Goal: Check status

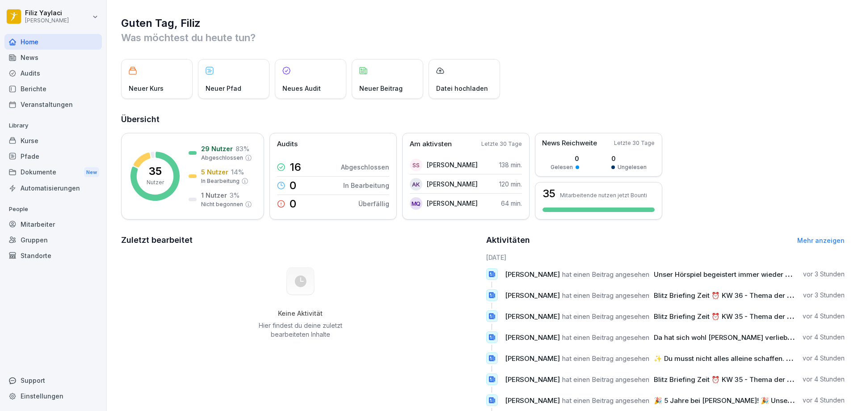
drag, startPoint x: 46, startPoint y: 220, endPoint x: 61, endPoint y: 217, distance: 15.2
click at [47, 220] on div "Mitarbeiter" at bounding box center [52, 224] width 97 height 16
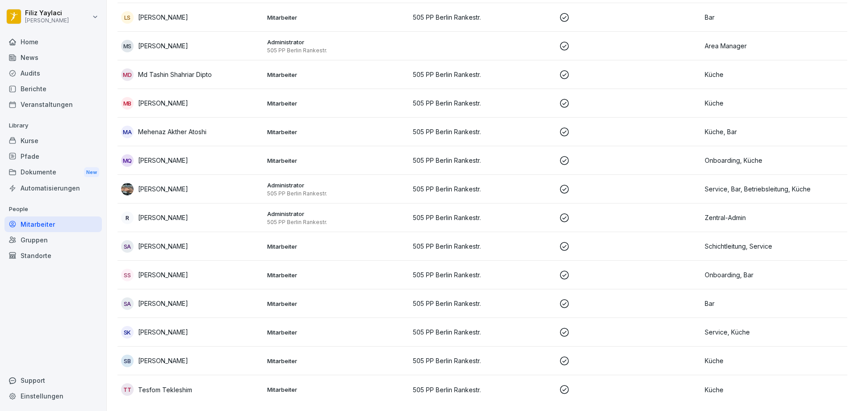
scroll to position [706, 0]
click at [291, 271] on p "Mitarbeiter" at bounding box center [336, 275] width 139 height 8
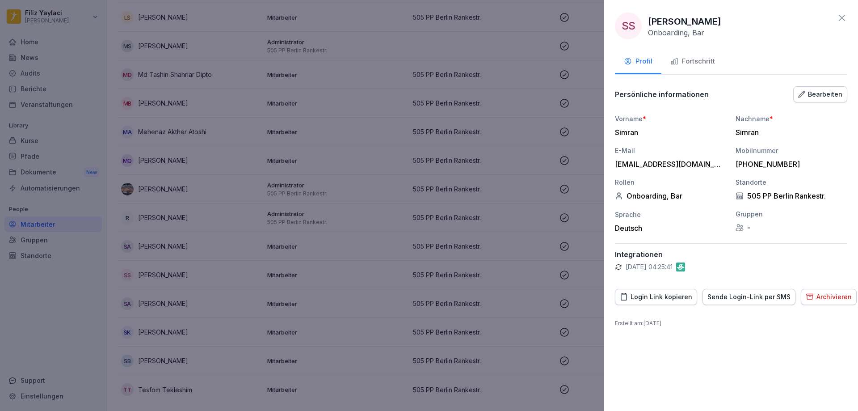
click at [697, 59] on div "Fortschritt" at bounding box center [692, 61] width 45 height 10
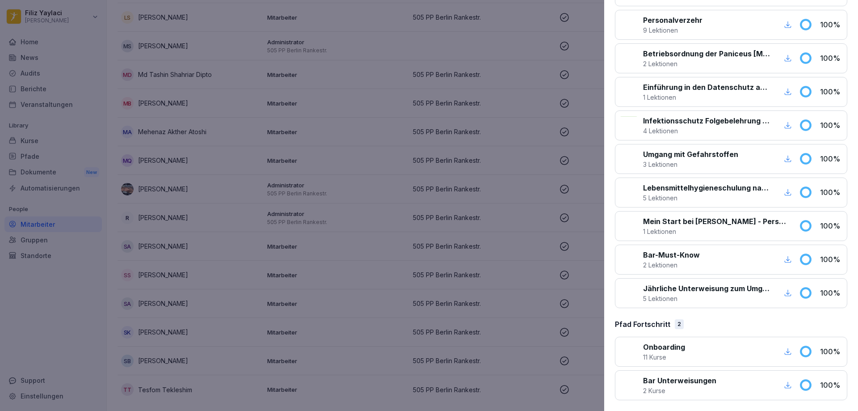
scroll to position [278, 0]
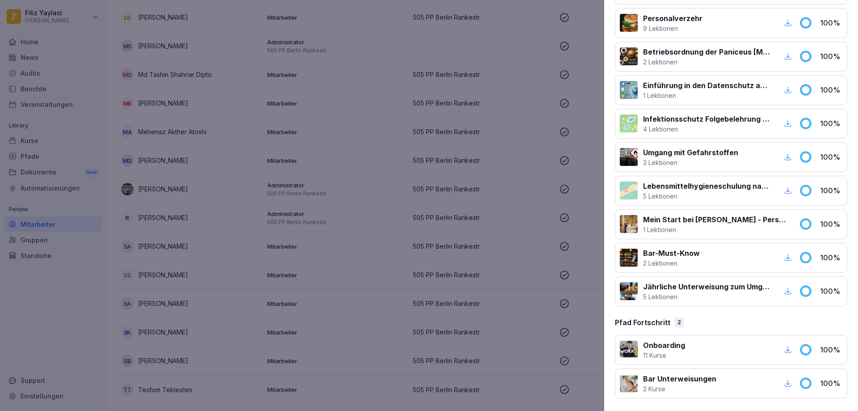
click at [701, 348] on div at bounding box center [733, 350] width 86 height 20
click at [784, 349] on icon "button" at bounding box center [788, 349] width 8 height 8
click at [529, 134] on div at bounding box center [429, 205] width 858 height 411
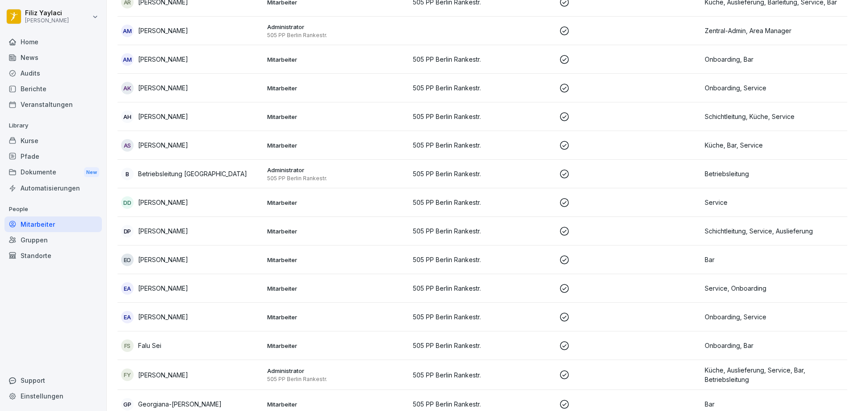
scroll to position [126, 0]
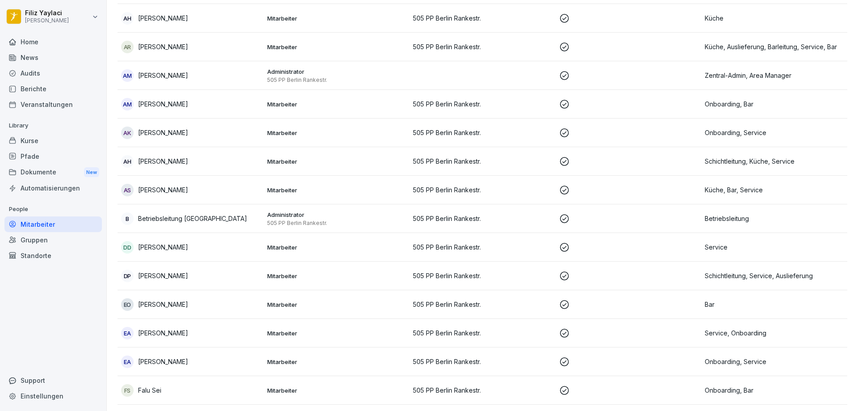
click at [196, 98] on div "AM [PERSON_NAME]" at bounding box center [190, 104] width 139 height 13
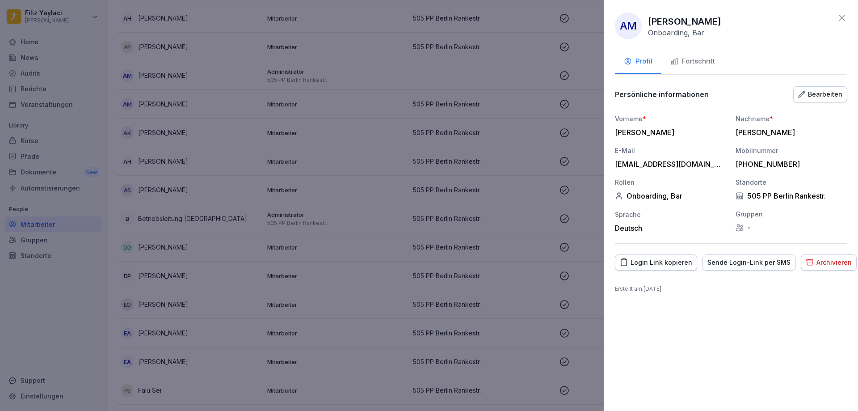
click at [702, 61] on div "Fortschritt" at bounding box center [692, 61] width 45 height 10
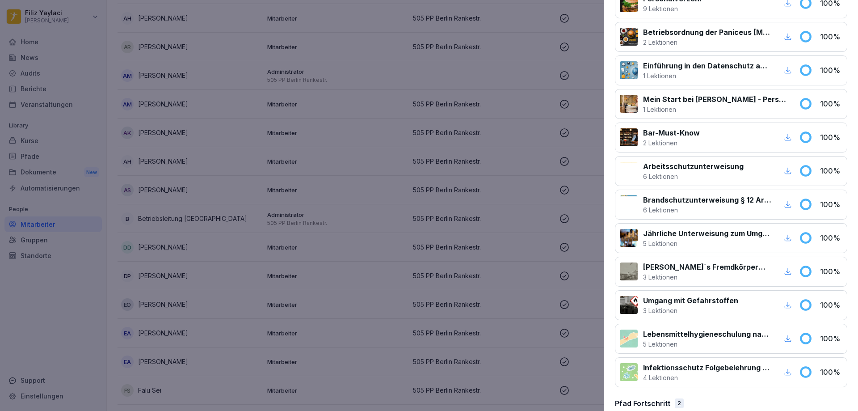
scroll to position [378, 0]
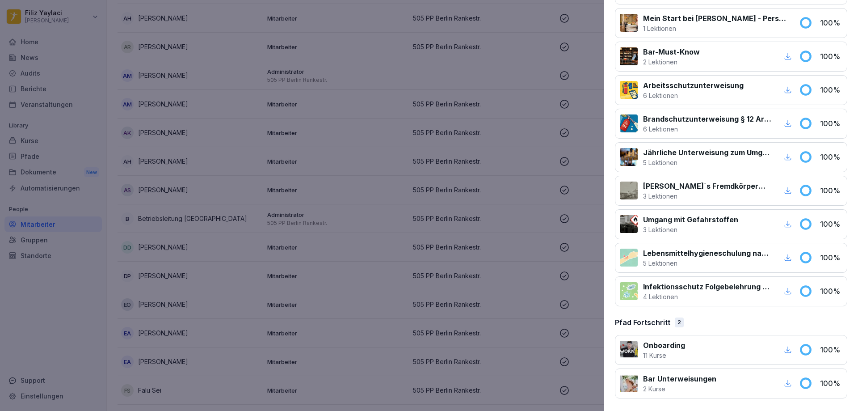
click at [685, 354] on div "Onboarding 11 Kurse" at bounding box center [707, 350] width 174 height 20
click at [784, 348] on icon "button" at bounding box center [788, 349] width 8 height 8
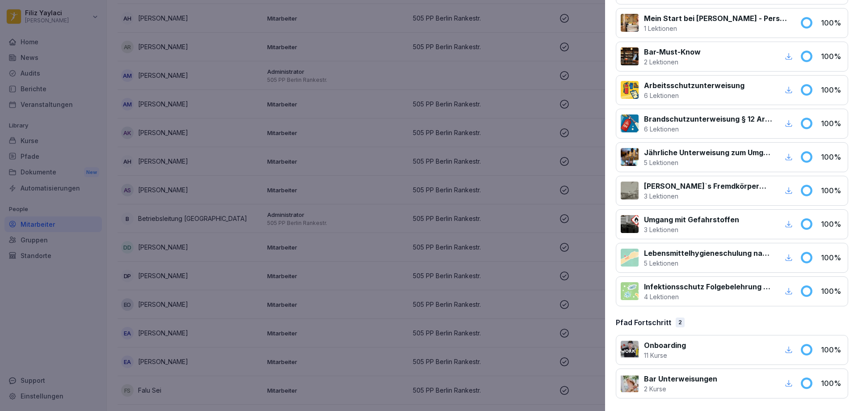
drag, startPoint x: 63, startPoint y: 126, endPoint x: 112, endPoint y: 11, distance: 124.7
click at [63, 123] on div at bounding box center [429, 205] width 858 height 411
